Goal: Book appointment/travel/reservation

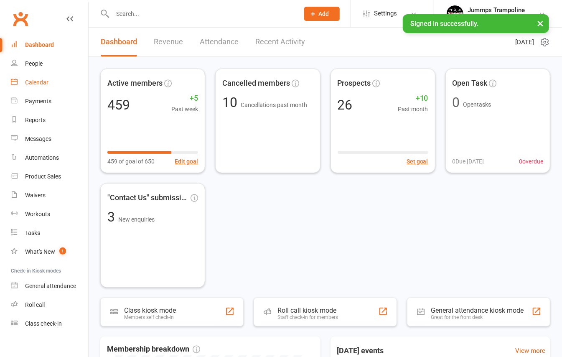
click at [41, 85] on div "Calendar" at bounding box center [36, 82] width 23 height 7
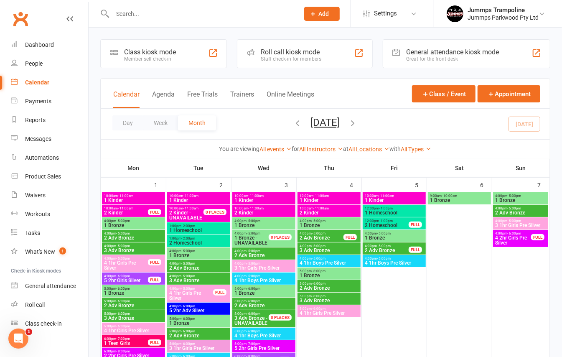
click at [523, 211] on span "2 Adv Bronze" at bounding box center [521, 212] width 52 height 5
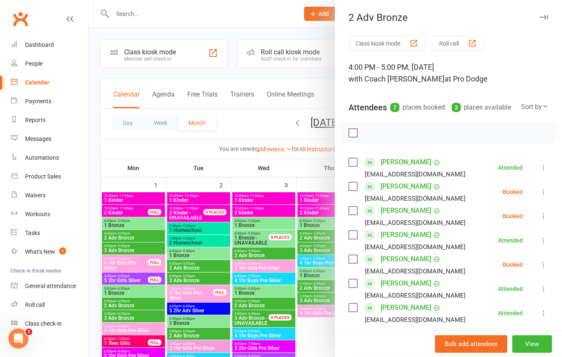
drag, startPoint x: 523, startPoint y: 211, endPoint x: 337, endPoint y: 248, distance: 189.2
click at [337, 247] on div "Class kiosk mode Roll call 4:00 PM - 5:00 PM, [DATE] with Coach [PERSON_NAME] a…" at bounding box center [448, 256] width 227 height 440
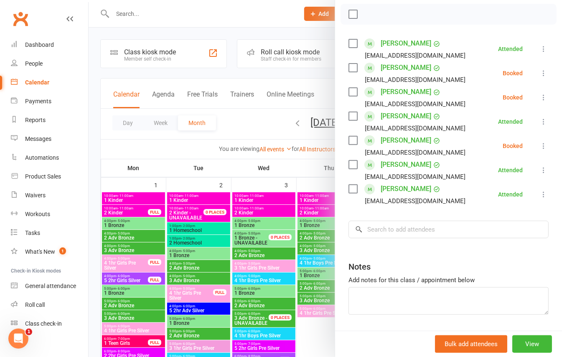
scroll to position [156, 0]
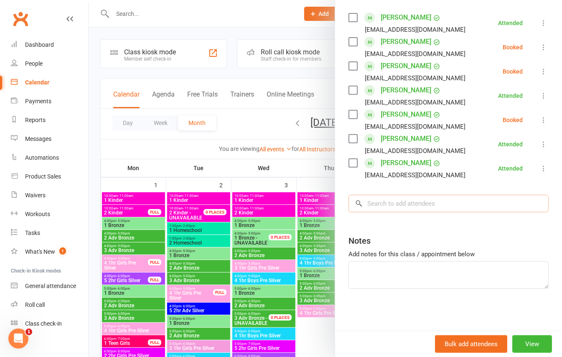
click at [386, 202] on input "search" at bounding box center [449, 204] width 200 height 18
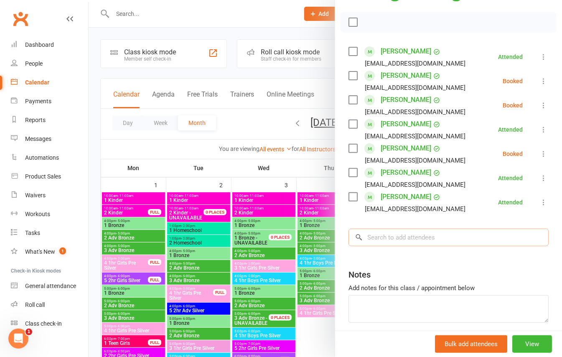
scroll to position [111, 0]
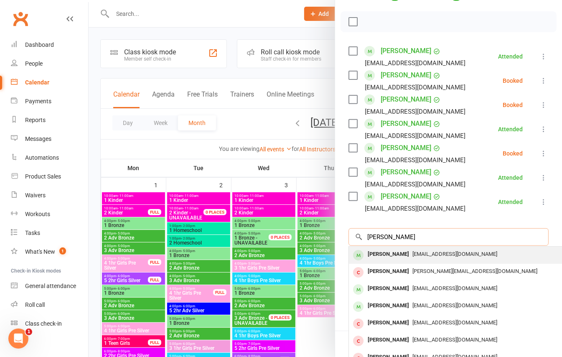
type input "[PERSON_NAME]"
click at [413, 257] on span "[EMAIL_ADDRESS][DOMAIN_NAME]" at bounding box center [455, 254] width 85 height 6
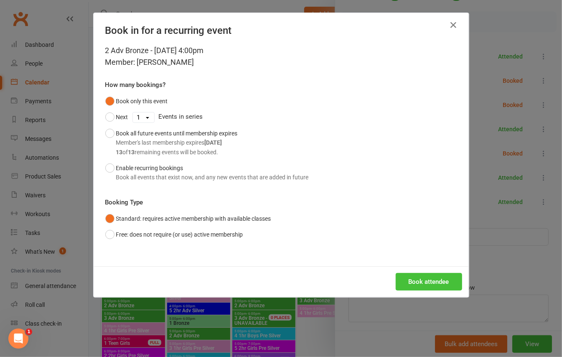
drag, startPoint x: 444, startPoint y: 273, endPoint x: 427, endPoint y: 264, distance: 19.8
click at [440, 274] on button "Book attendee" at bounding box center [429, 282] width 66 height 18
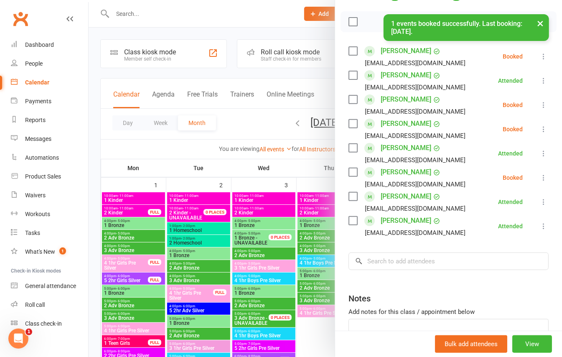
click at [311, 74] on div at bounding box center [326, 178] width 474 height 357
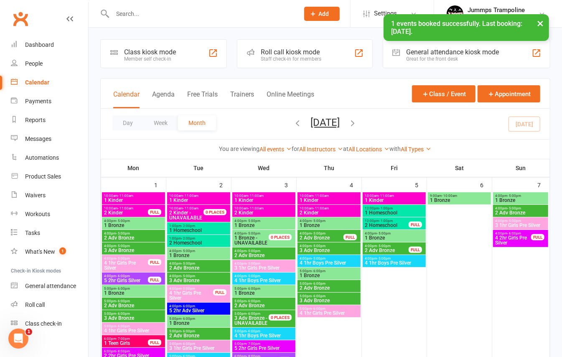
click at [521, 225] on span "3 1hr Girls Pre Silver" at bounding box center [521, 225] width 52 height 5
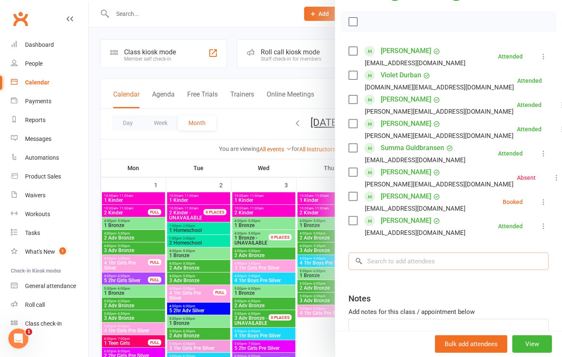
click at [407, 266] on input "search" at bounding box center [449, 262] width 200 height 18
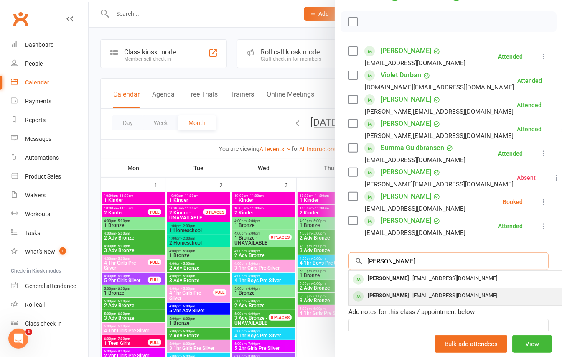
type input "[PERSON_NAME]"
click at [413, 299] on span "[EMAIL_ADDRESS][DOMAIN_NAME]" at bounding box center [455, 295] width 85 height 6
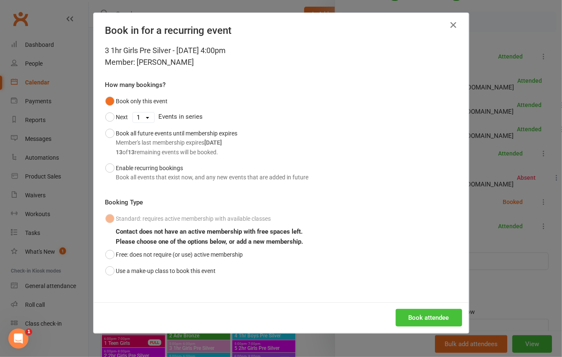
click at [422, 324] on button "Book attendee" at bounding box center [429, 318] width 66 height 18
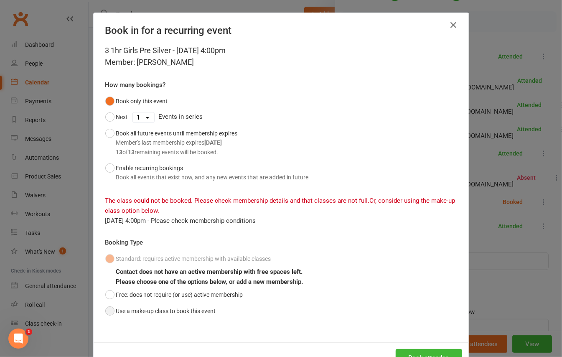
click at [164, 312] on button "Use a make-up class to book this event" at bounding box center [160, 311] width 111 height 16
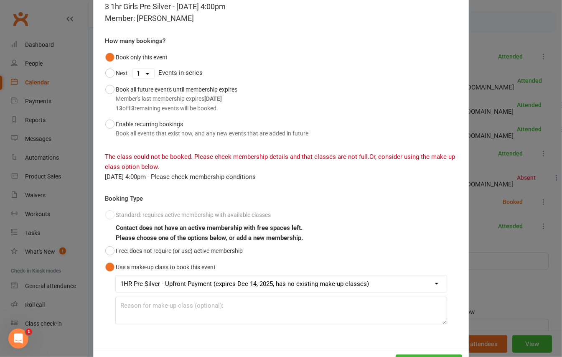
scroll to position [79, 0]
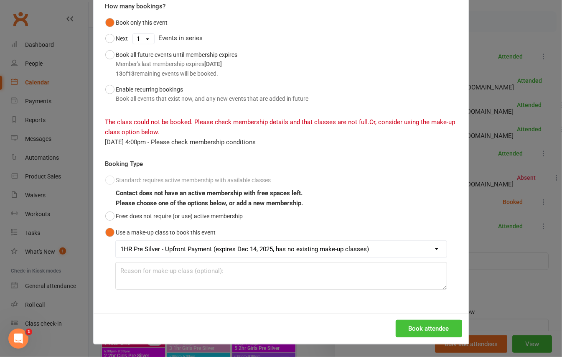
click at [419, 323] on button "Book attendee" at bounding box center [429, 329] width 66 height 18
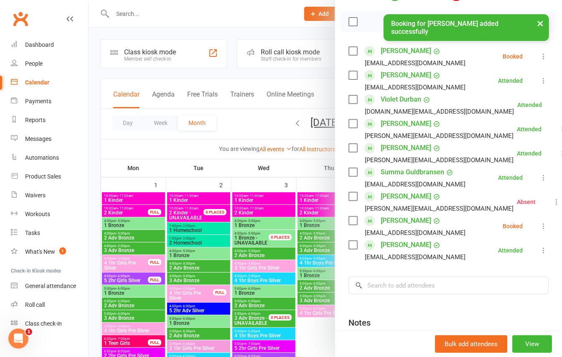
click at [276, 103] on div at bounding box center [326, 178] width 474 height 357
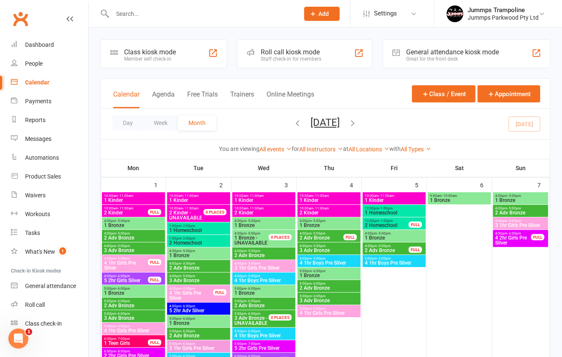
click at [510, 208] on span "- 5:00pm" at bounding box center [515, 209] width 14 height 4
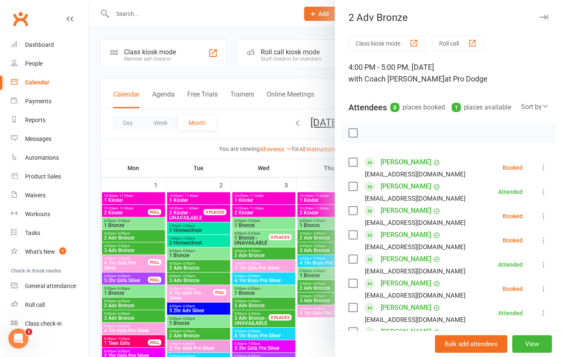
click at [261, 130] on div at bounding box center [326, 178] width 474 height 357
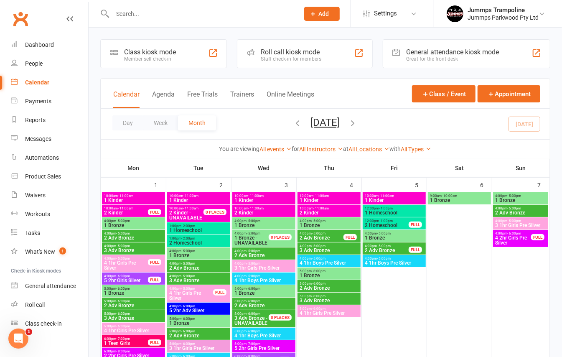
click at [522, 223] on span "3 1hr Girls Pre Silver" at bounding box center [521, 225] width 52 height 5
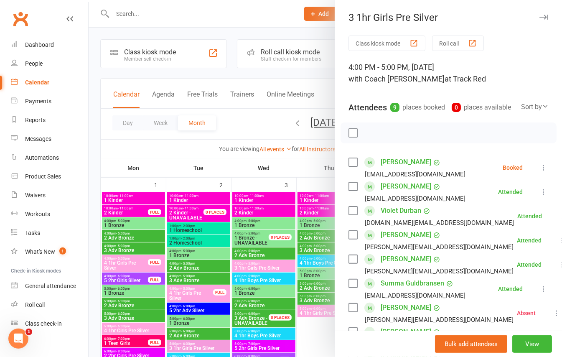
click at [225, 114] on div at bounding box center [326, 178] width 474 height 357
